Goal: Information Seeking & Learning: Check status

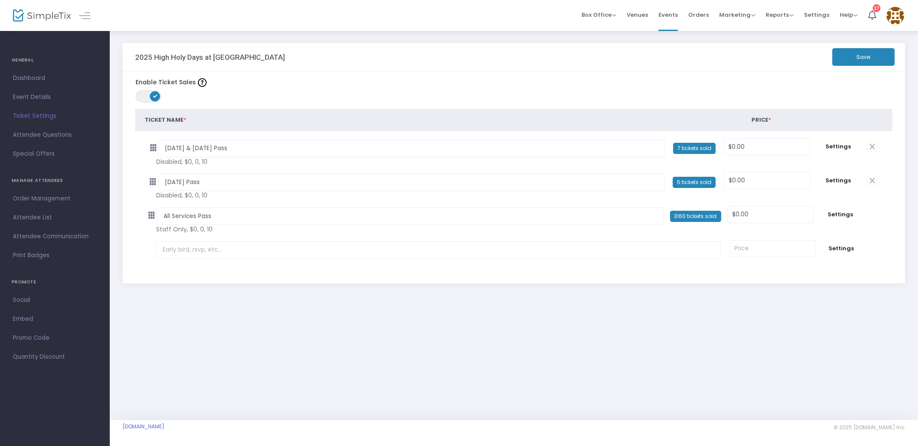
click at [898, 7] on img at bounding box center [896, 16] width 18 height 18
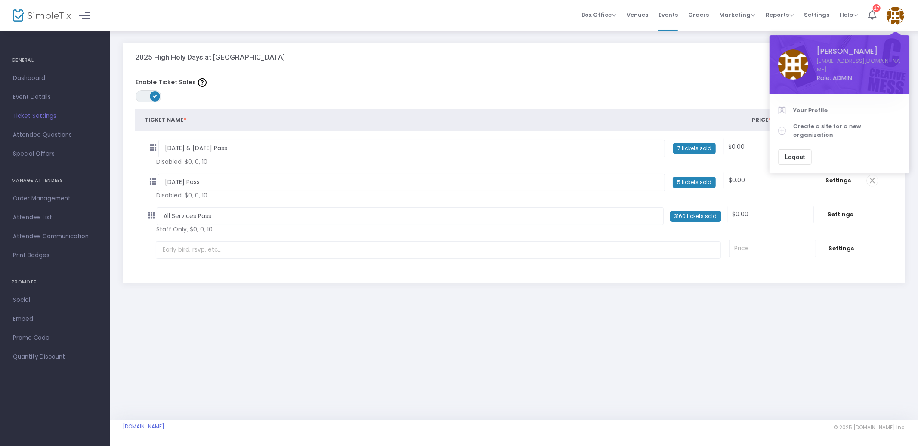
click at [499, 14] on div "Box Office Sell Tickets Bookings Sell Season Pass Venues Memberships Events Ord…" at bounding box center [514, 15] width 808 height 31
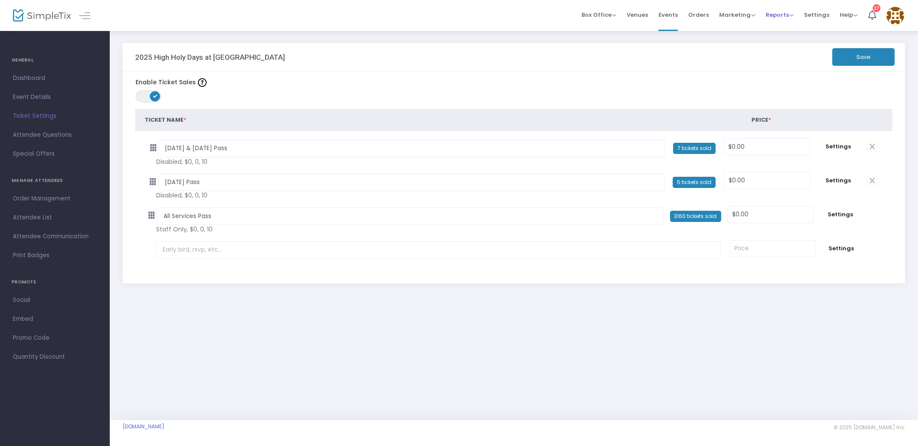
click at [782, 15] on span "Reports" at bounding box center [780, 15] width 28 height 8
click at [790, 28] on li "Analytics" at bounding box center [794, 28] width 56 height 17
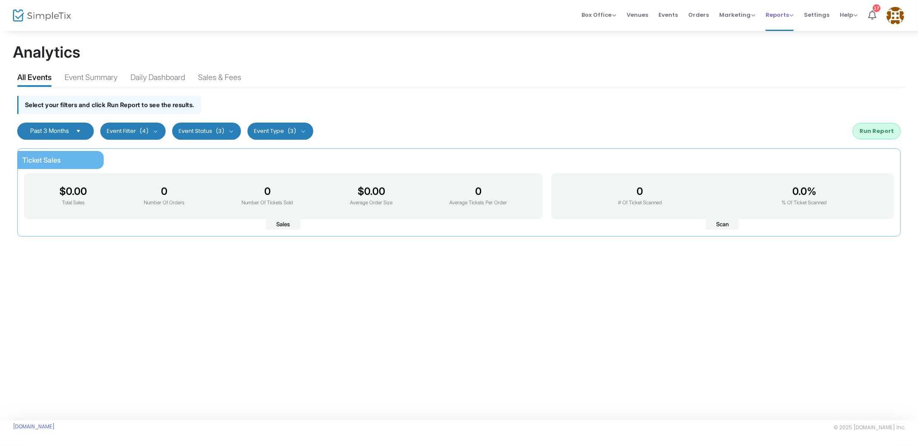
click at [787, 18] on span "Reports" at bounding box center [780, 15] width 28 height 8
click at [791, 46] on li "Sales Reports" at bounding box center [794, 45] width 56 height 17
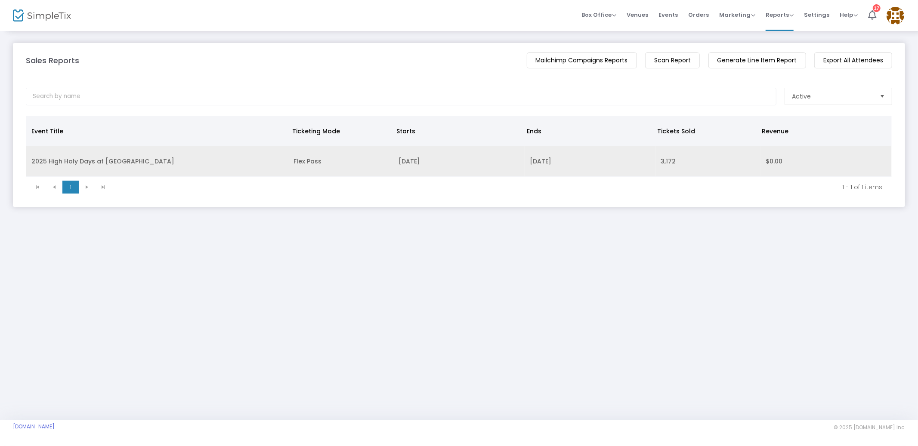
click at [143, 160] on td "2025 High Holy Days at [GEOGRAPHIC_DATA]" at bounding box center [157, 161] width 262 height 31
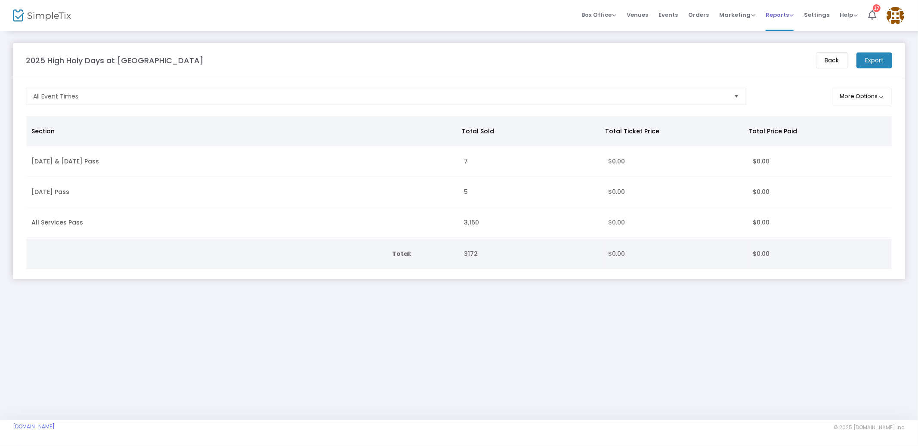
click at [782, 17] on span "Reports" at bounding box center [780, 15] width 28 height 8
click at [787, 25] on li "Analytics" at bounding box center [794, 28] width 56 height 17
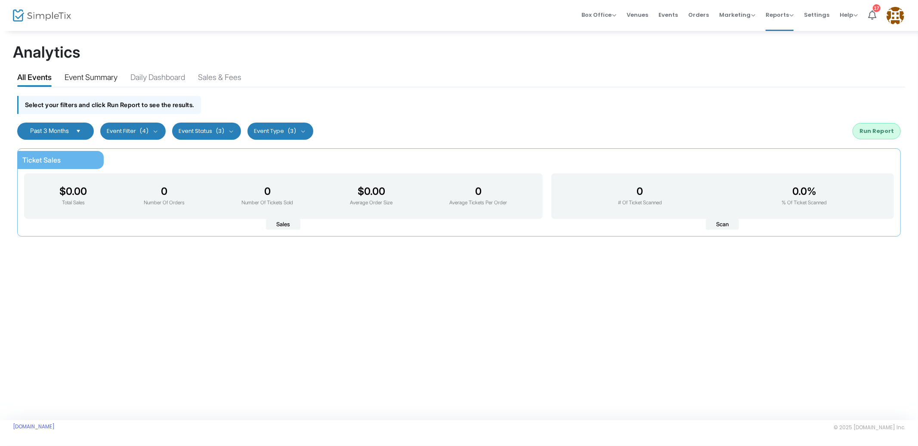
click at [109, 77] on div "Event Summary" at bounding box center [91, 78] width 53 height 15
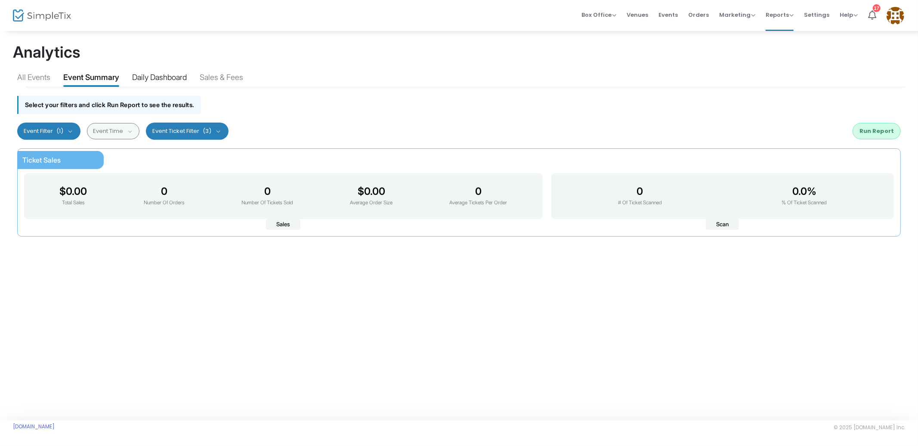
click at [152, 79] on div "Daily Dashboard" at bounding box center [159, 78] width 55 height 15
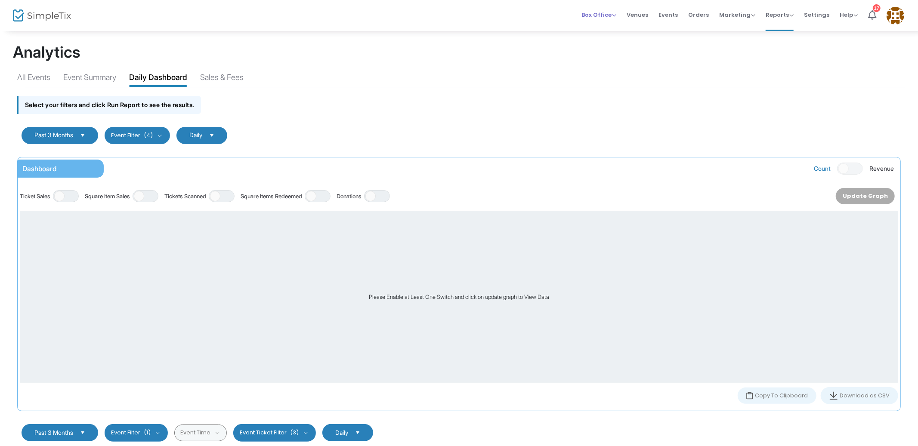
click at [612, 14] on span "Box Office" at bounding box center [598, 15] width 35 height 8
click at [635, 13] on span "Venues" at bounding box center [638, 15] width 22 height 22
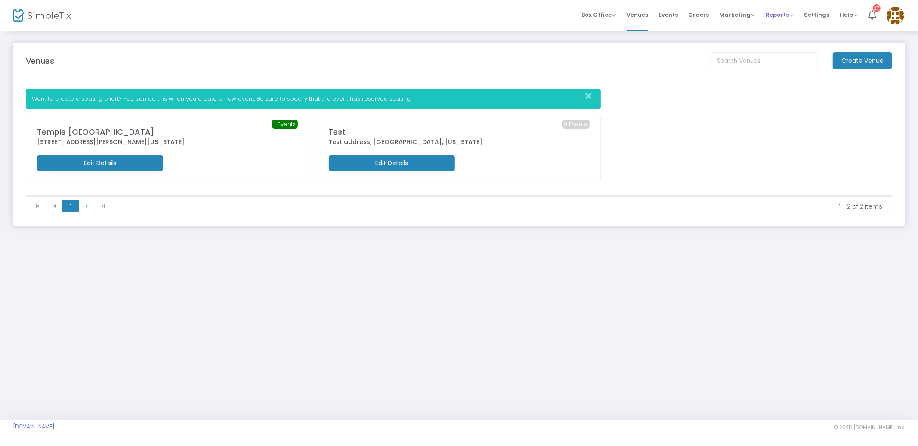
click at [776, 12] on span "Reports" at bounding box center [780, 15] width 28 height 8
click at [491, 15] on div "Box Office Sell Tickets Bookings Sell Season Pass Venues Memberships Events Ord…" at bounding box center [514, 15] width 808 height 31
click at [846, 14] on span "Help" at bounding box center [849, 15] width 18 height 8
click at [813, 15] on span "Settings" at bounding box center [816, 15] width 25 height 22
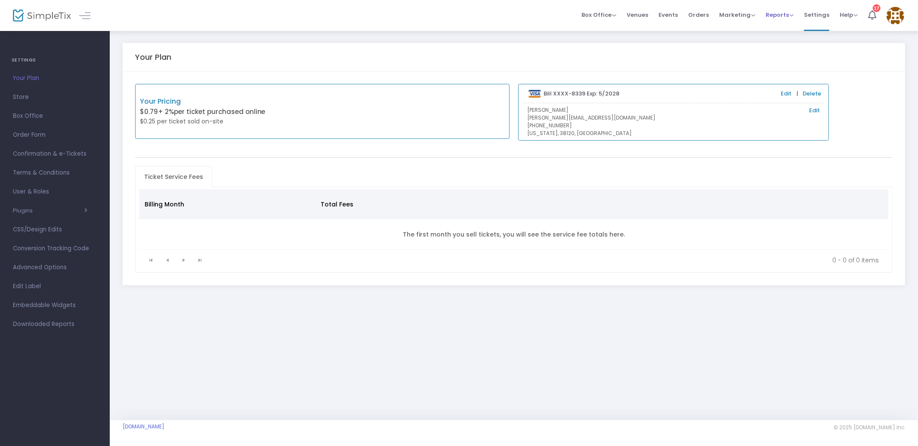
click at [781, 15] on span "Reports" at bounding box center [780, 15] width 28 height 8
click at [750, 14] on span "Marketing" at bounding box center [737, 15] width 36 height 8
click at [700, 13] on span "Orders" at bounding box center [698, 15] width 21 height 22
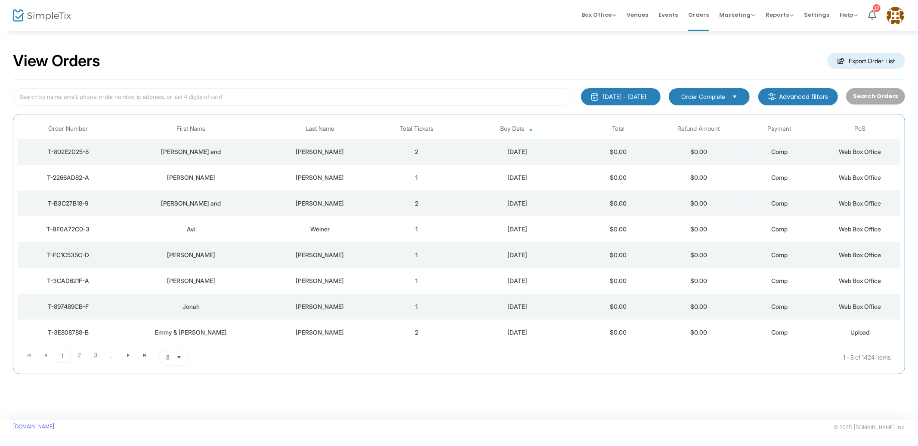
click at [724, 95] on span "Order Complete" at bounding box center [703, 97] width 44 height 9
click at [806, 96] on m-button "Advanced filters" at bounding box center [798, 96] width 80 height 17
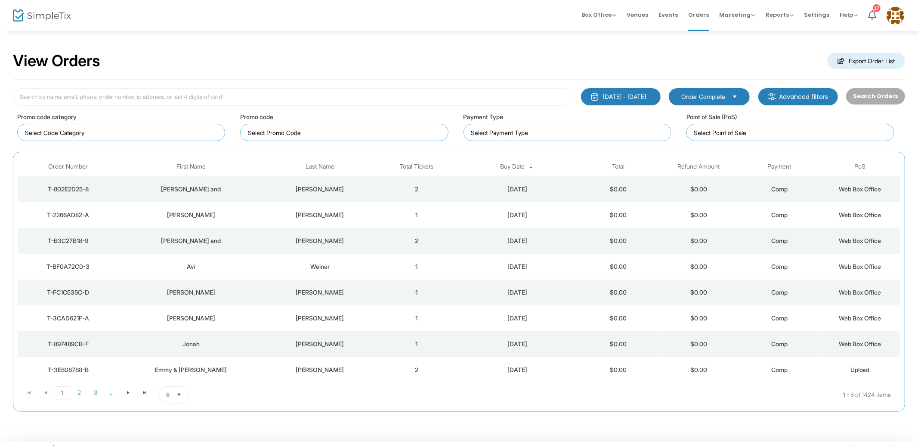
click at [881, 99] on div "Search Orders" at bounding box center [875, 97] width 67 height 18
